Goal: Book appointment/travel/reservation

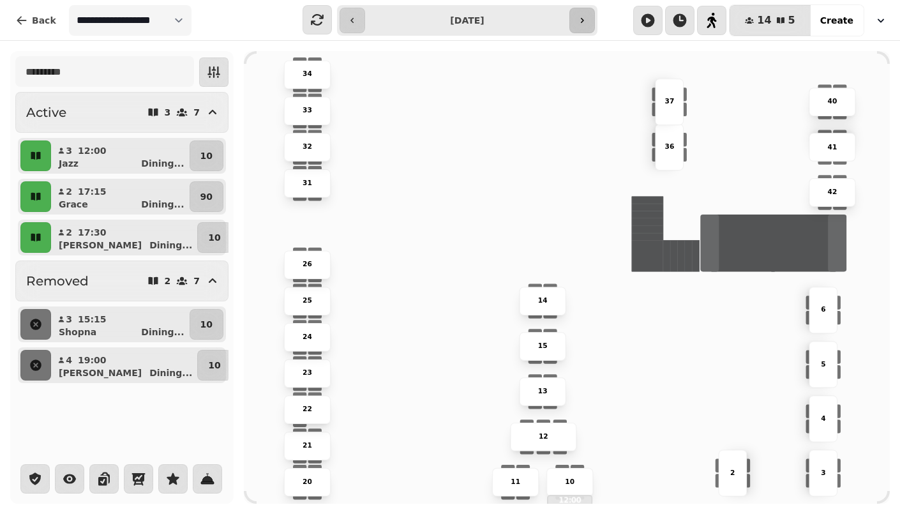
click at [578, 29] on button "button" at bounding box center [583, 21] width 26 height 26
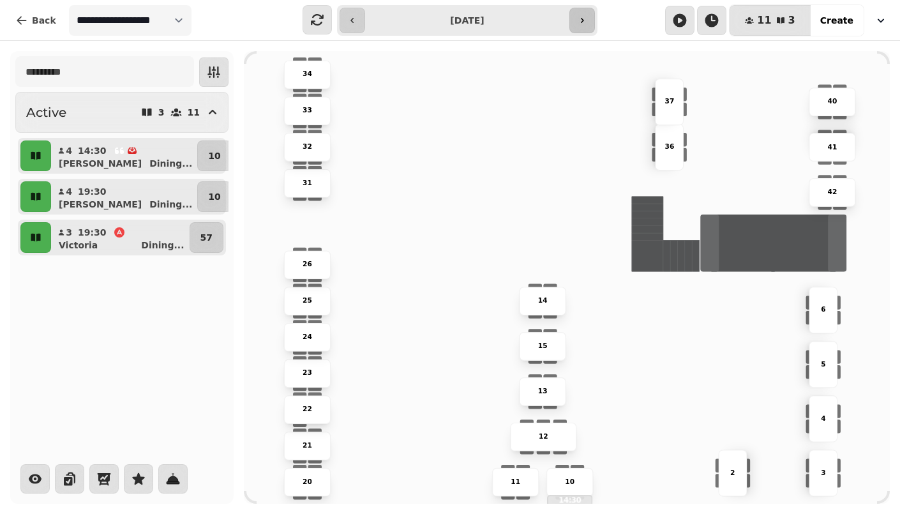
click at [578, 29] on button "button" at bounding box center [583, 21] width 26 height 26
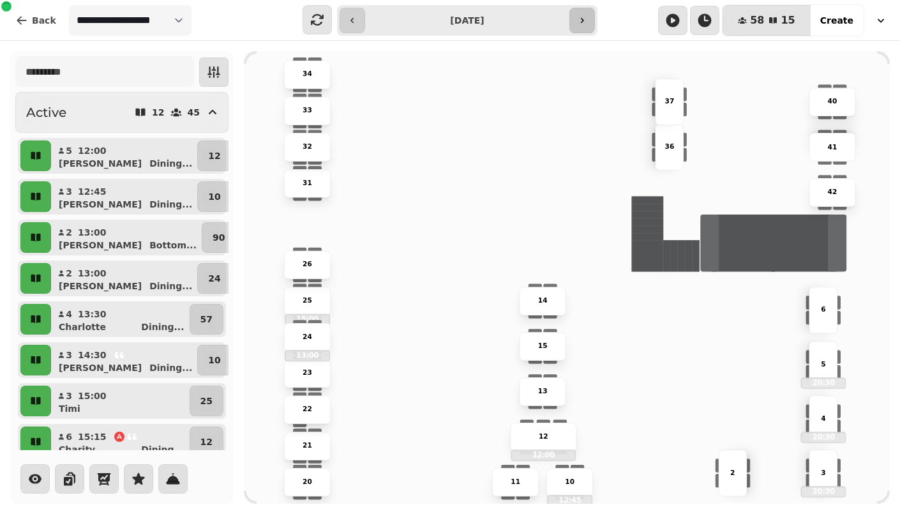
click at [578, 29] on button "button" at bounding box center [583, 21] width 26 height 26
type input "**********"
